Goal: Task Accomplishment & Management: Use online tool/utility

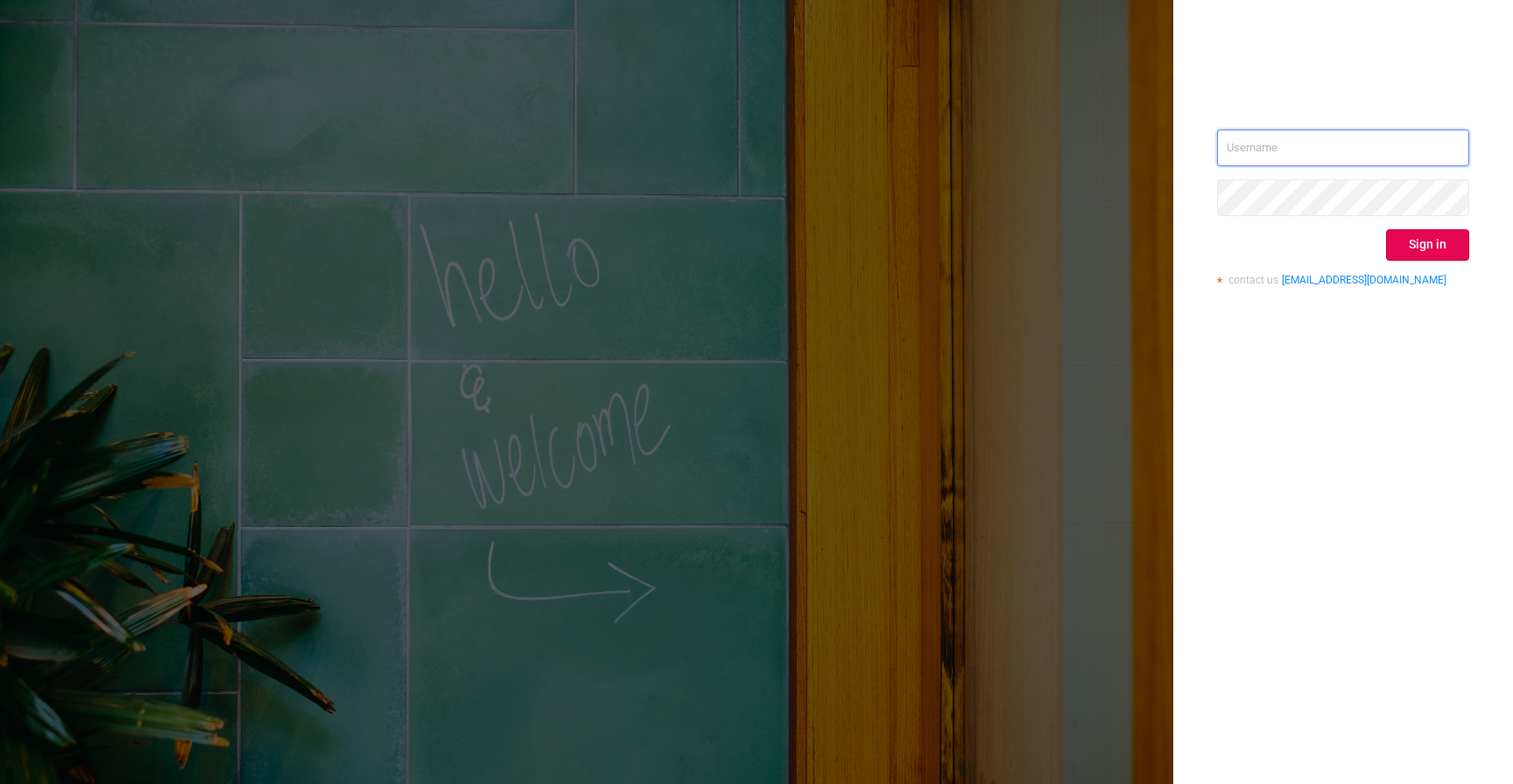
click at [1295, 163] on input "text" at bounding box center [1343, 148] width 252 height 36
type input "[EMAIL_ADDRESS][DOMAIN_NAME]"
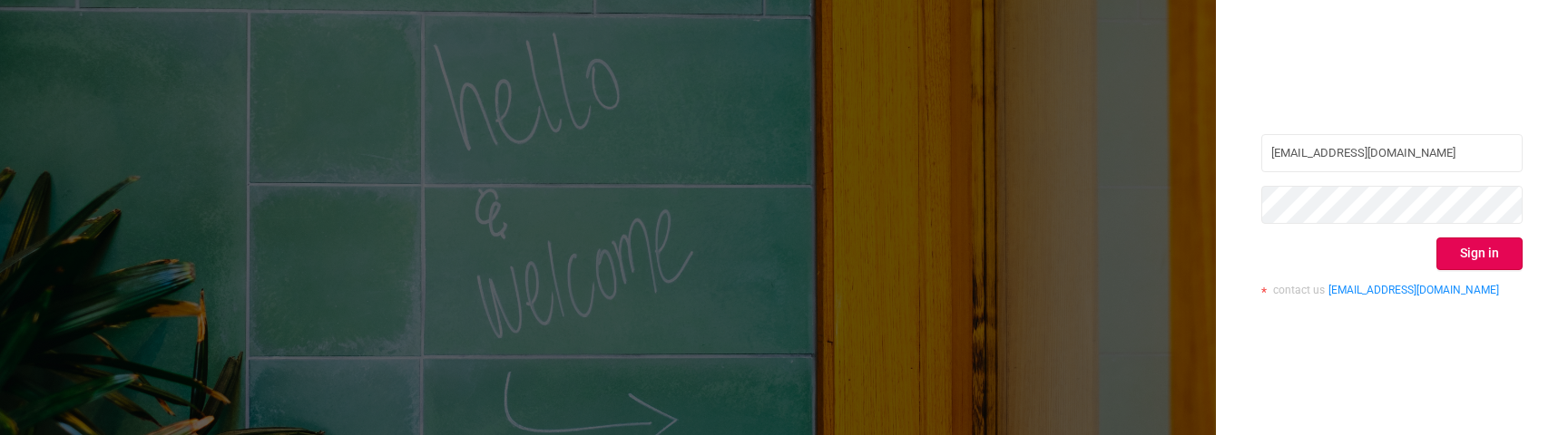
click at [1374, 308] on div "[EMAIL_ADDRESS][DOMAIN_NAME] Sign in contact us [EMAIL_ADDRESS][DOMAIN_NAME]" at bounding box center [1392, 221] width 261 height 176
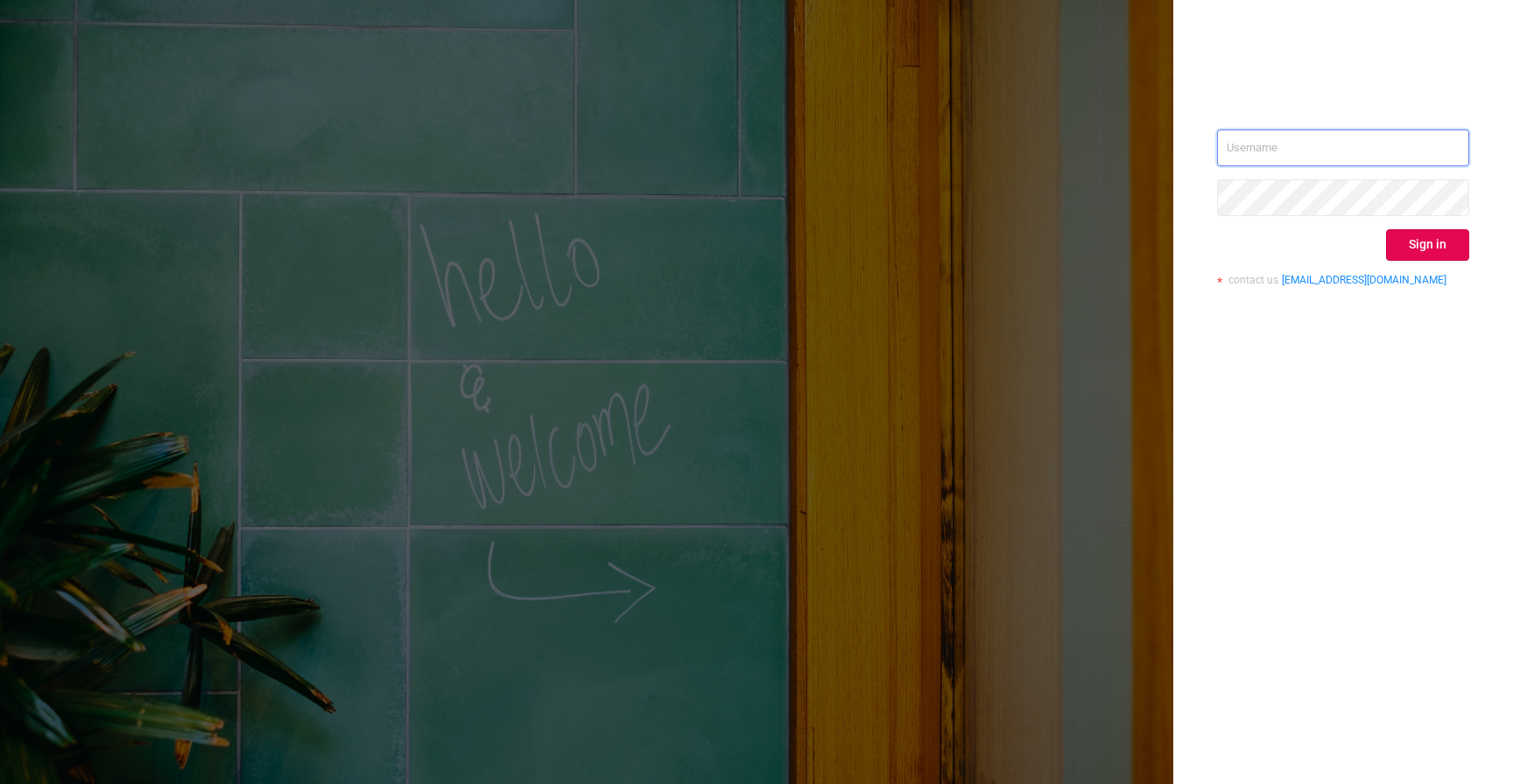
click at [1385, 145] on input "text" at bounding box center [1343, 148] width 252 height 36
click at [1249, 144] on input "text" at bounding box center [1343, 148] width 252 height 36
click at [1222, 381] on div "sdf Sign in contact us info@protected.media" at bounding box center [1343, 392] width 339 height 784
click at [1219, 411] on div "sdf Sign in contact us info@protected.media" at bounding box center [1343, 392] width 339 height 784
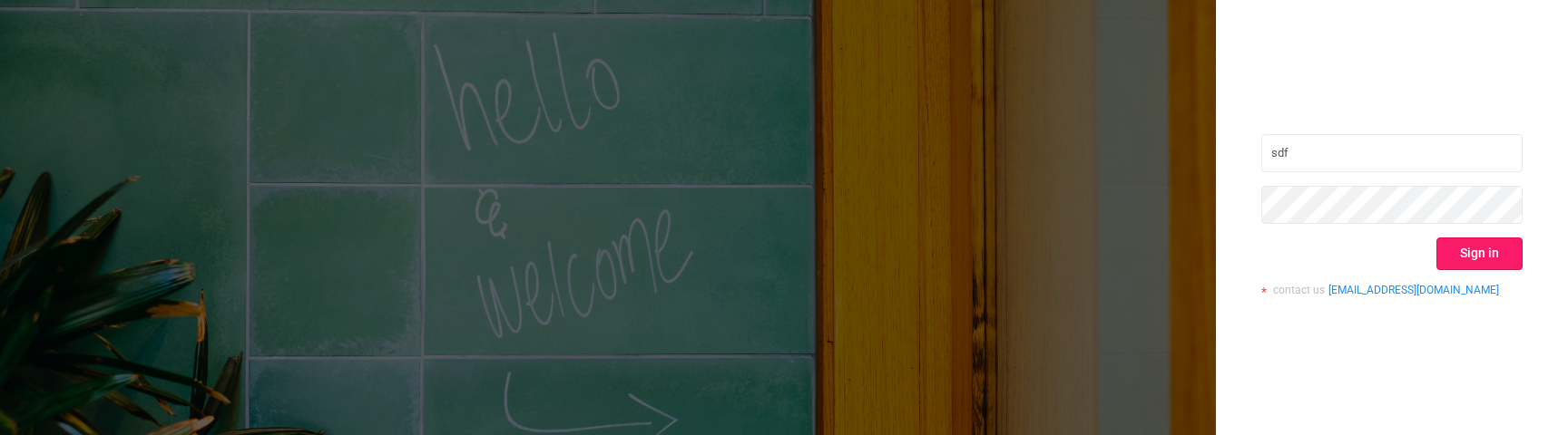
click at [1478, 254] on button "Sign in" at bounding box center [1480, 253] width 86 height 33
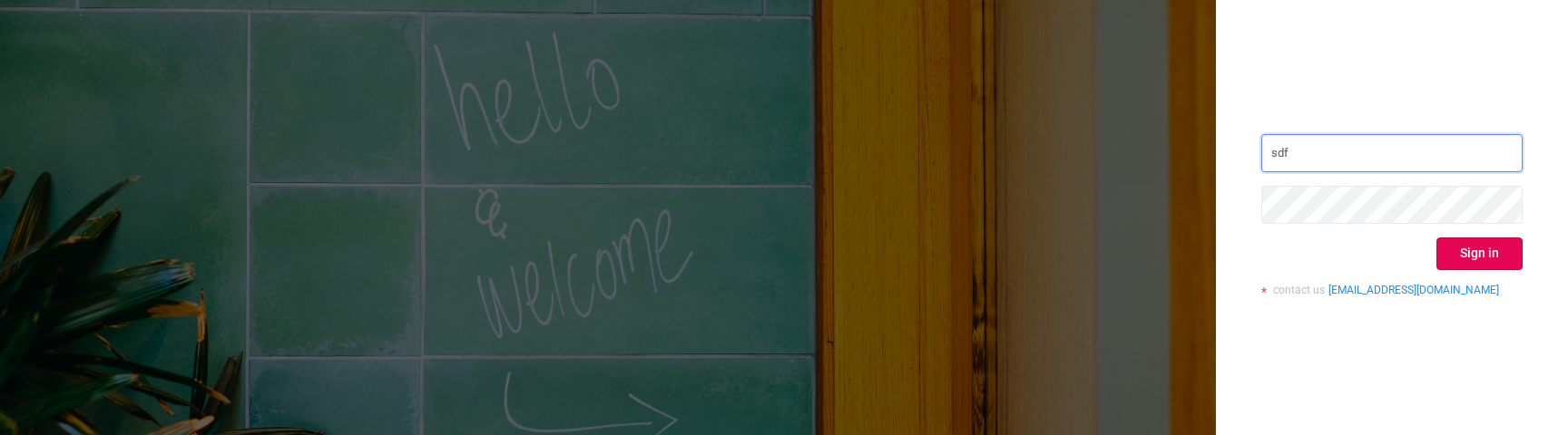
click at [1293, 168] on input "sdf" at bounding box center [1392, 153] width 261 height 38
click at [1291, 168] on input "sdf" at bounding box center [1392, 153] width 261 height 38
click at [1300, 156] on input "sdf" at bounding box center [1392, 153] width 261 height 38
type input "[EMAIL_ADDRESS][DOMAIN_NAME]"
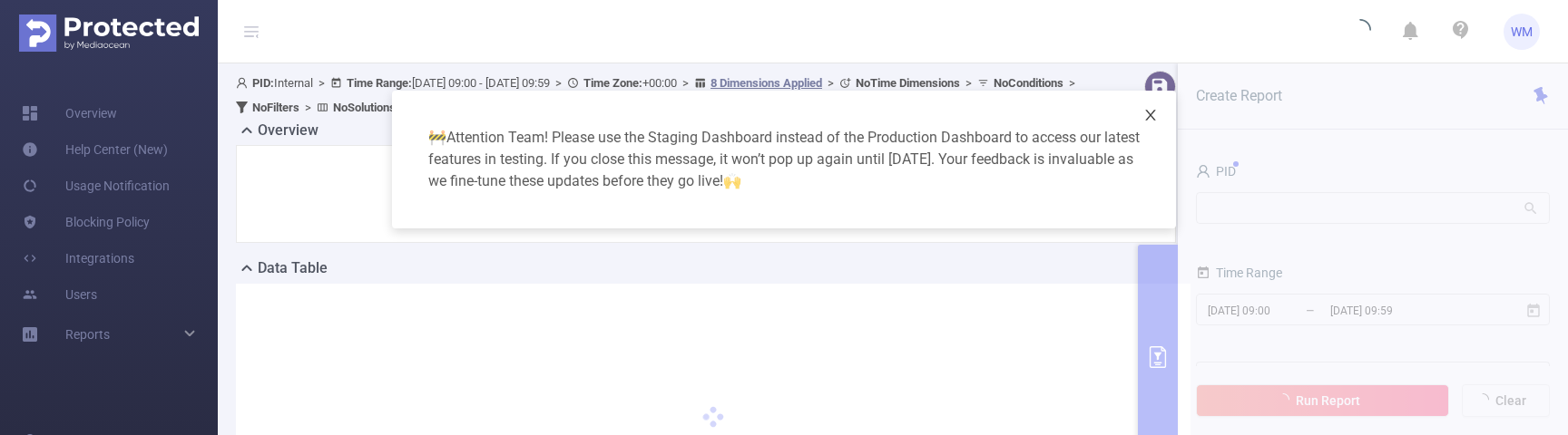
click at [1154, 110] on icon "icon: close" at bounding box center [1151, 115] width 15 height 15
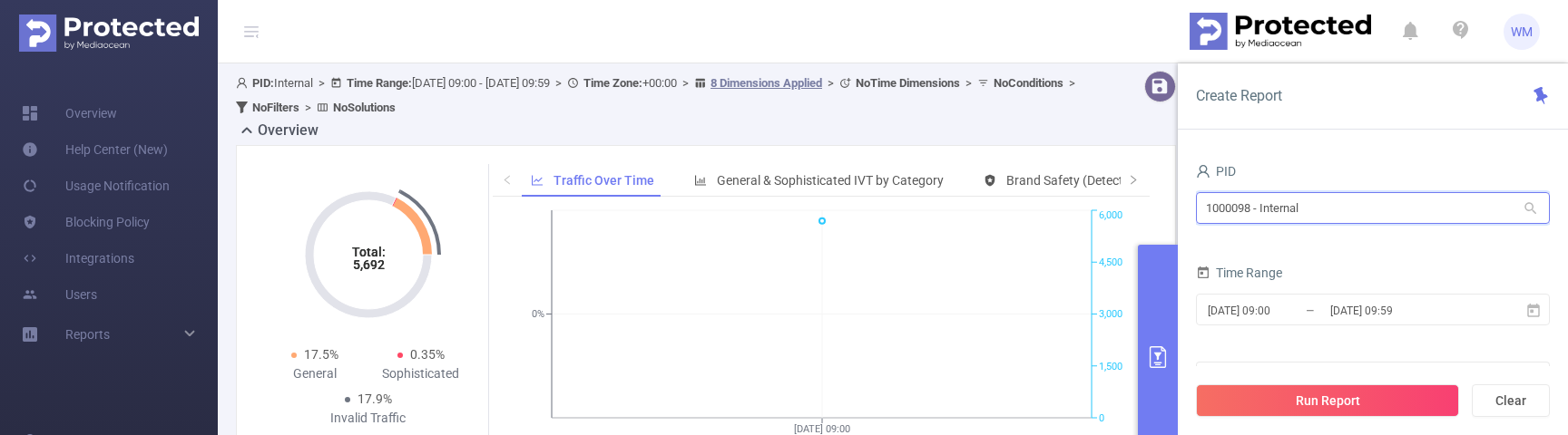
click at [1338, 204] on input "1000098 - Internal" at bounding box center [1373, 209] width 354 height 32
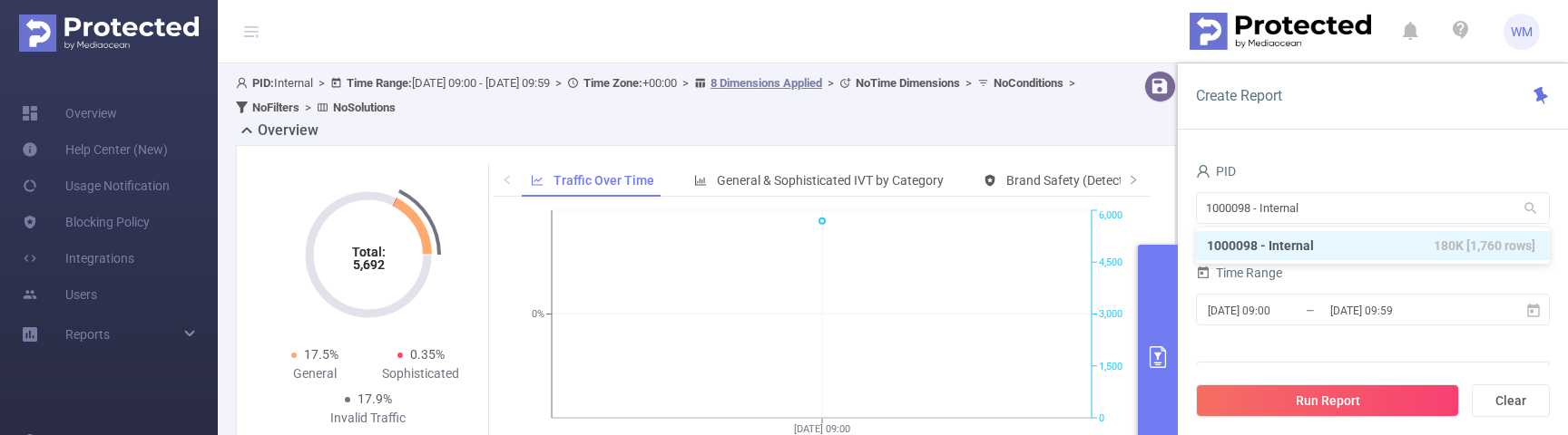
click at [1304, 41] on img at bounding box center [1280, 32] width 182 height 38
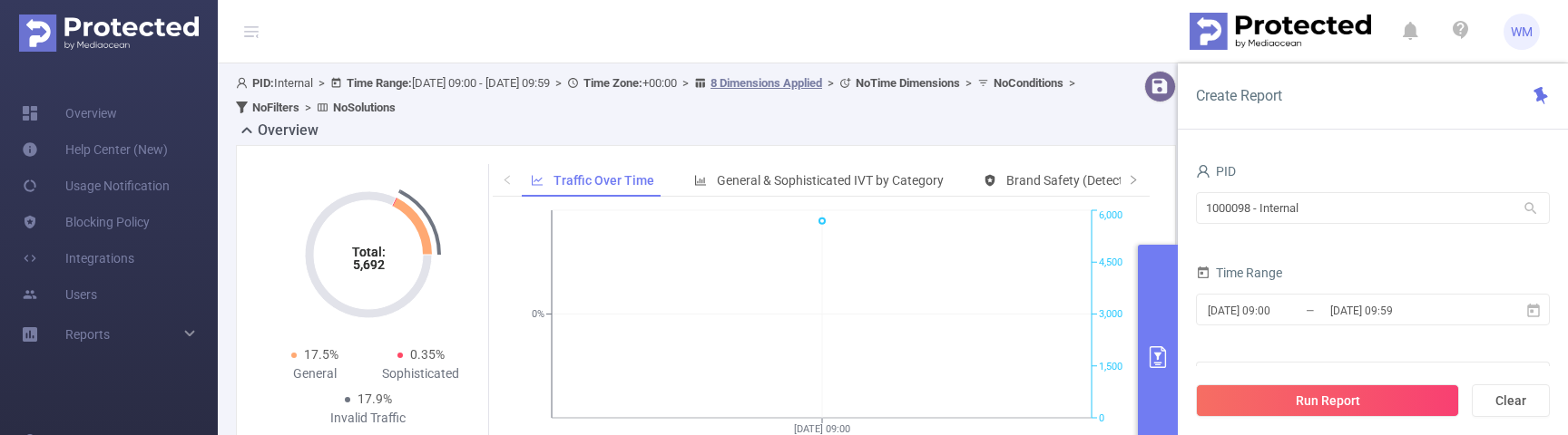
click at [1268, 37] on img at bounding box center [1280, 32] width 182 height 38
